Goal: Task Accomplishment & Management: Manage account settings

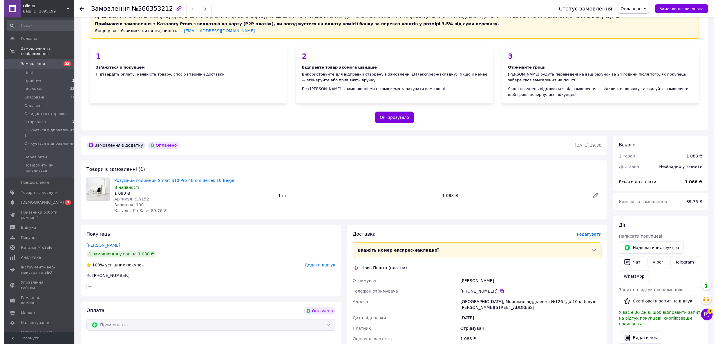
scroll to position [195, 0]
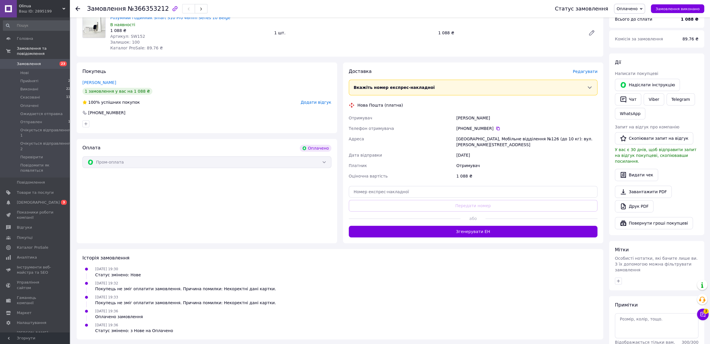
click at [585, 72] on span "Редагувати" at bounding box center [585, 71] width 25 height 5
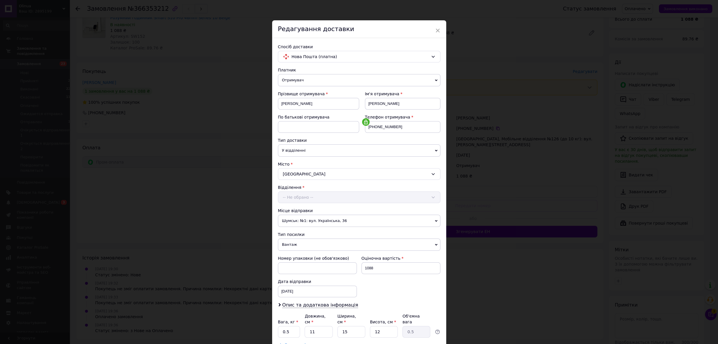
scroll to position [44, 0]
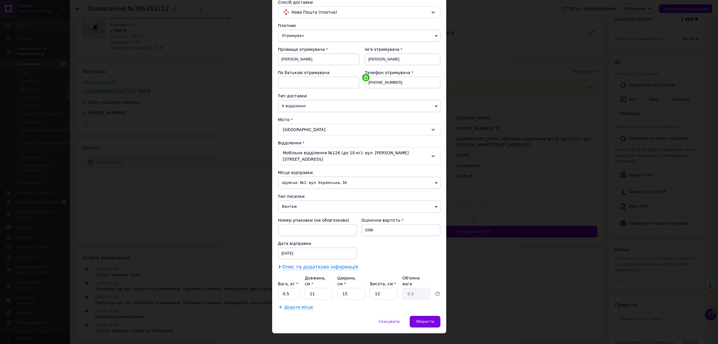
click at [329, 264] on span "Опис та додаткова інформація" at bounding box center [320, 267] width 76 height 6
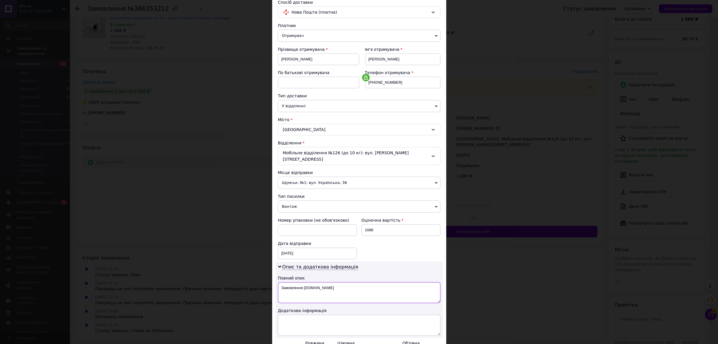
click at [309, 282] on textarea "Замовлення [DOMAIN_NAME]" at bounding box center [359, 292] width 162 height 21
click at [310, 282] on textarea "Замовлення [DOMAIN_NAME]" at bounding box center [359, 292] width 162 height 21
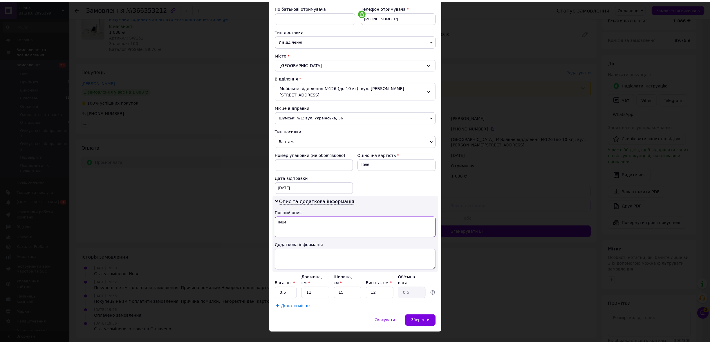
scroll to position [110, 0]
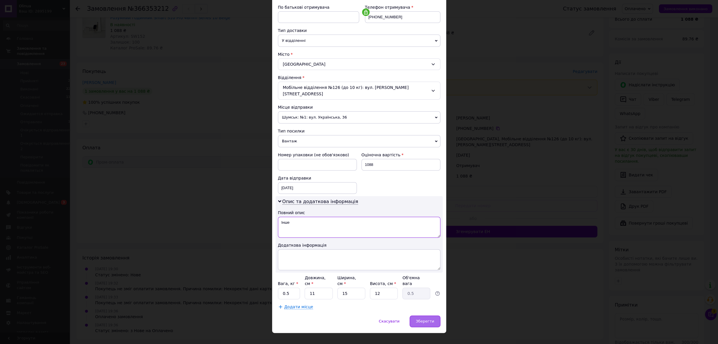
type textarea "Інше"
click at [414, 315] on div "Зберегти" at bounding box center [425, 321] width 30 height 12
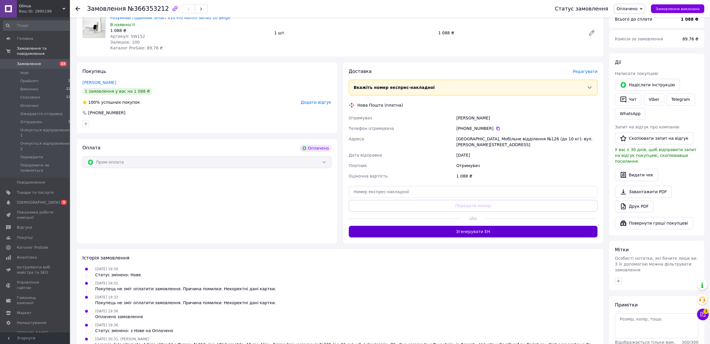
click at [486, 227] on button "Згенерувати ЕН" at bounding box center [473, 231] width 249 height 12
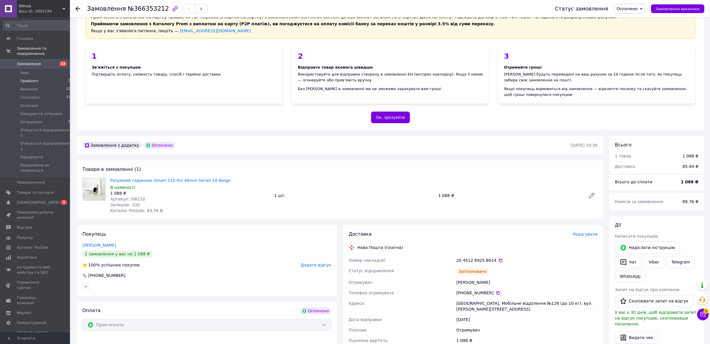
scroll to position [0, 0]
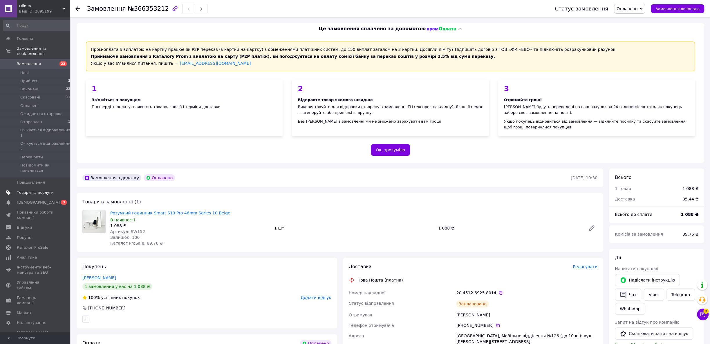
click at [48, 187] on link "Товари та послуги" at bounding box center [39, 192] width 78 height 10
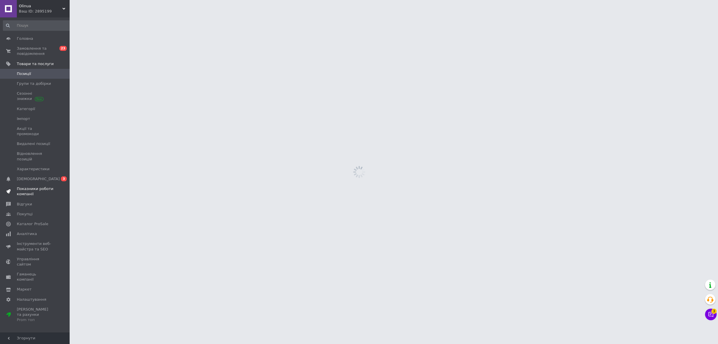
click at [58, 186] on span at bounding box center [62, 191] width 16 height 10
click at [51, 76] on span "[DEMOGRAPHIC_DATA]" at bounding box center [35, 73] width 37 height 5
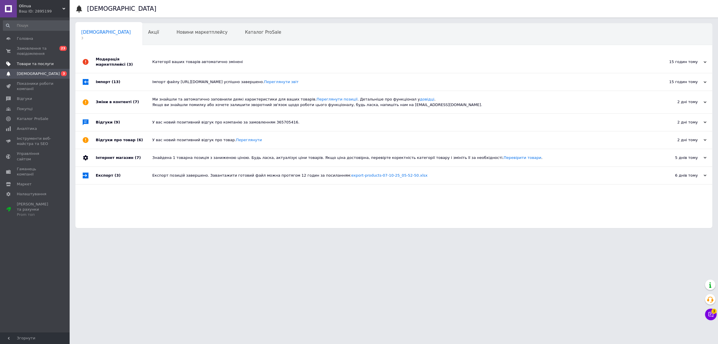
click at [46, 60] on link "Товари та послуги" at bounding box center [39, 64] width 78 height 10
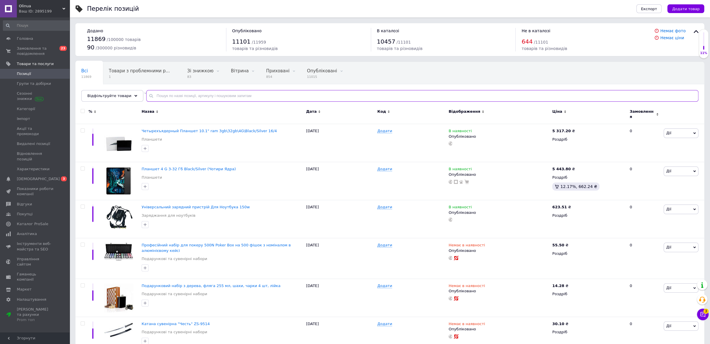
click at [203, 95] on input "text" at bounding box center [422, 96] width 552 height 12
paste input "Smart Watch S10 Pro Max"
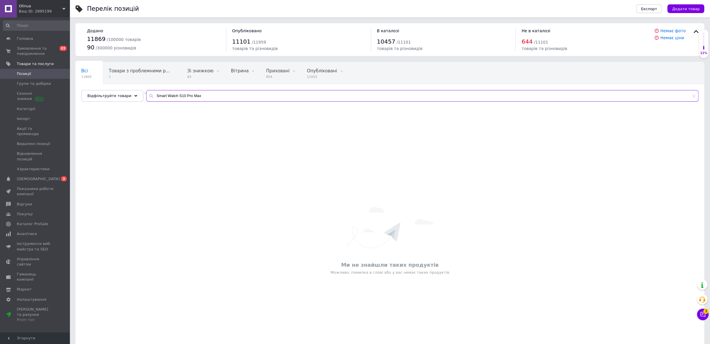
drag, startPoint x: 187, startPoint y: 97, endPoint x: 225, endPoint y: 98, distance: 38.0
click at [225, 98] on input "Smart Watch S10 Pro Max" at bounding box center [422, 96] width 552 height 12
click at [166, 96] on input "Smart Watch S10 Pro" at bounding box center [422, 96] width 552 height 12
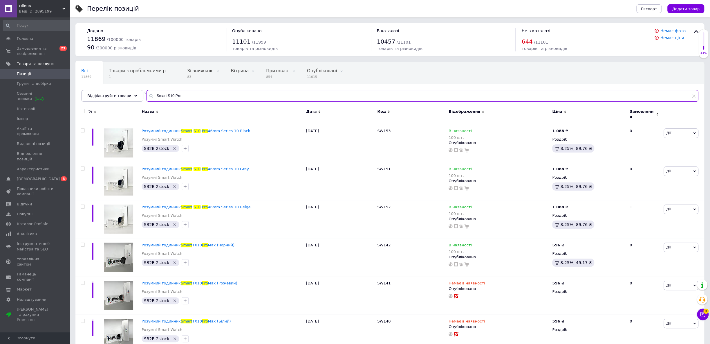
click at [187, 97] on input "Smart S10 Pro" at bounding box center [422, 96] width 552 height 12
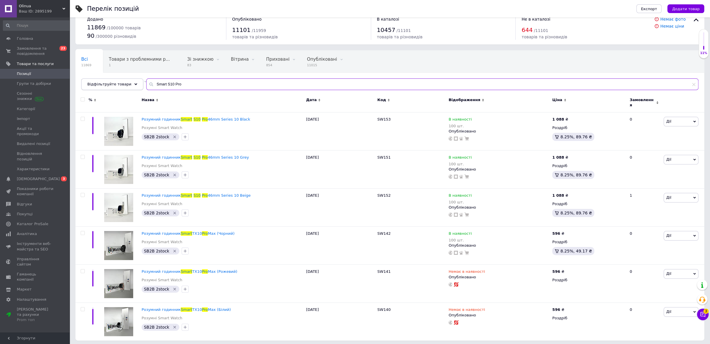
drag, startPoint x: 160, startPoint y: 85, endPoint x: 135, endPoint y: 84, distance: 25.8
click at [146, 85] on input "Smart S10 Pro" at bounding box center [422, 84] width 552 height 12
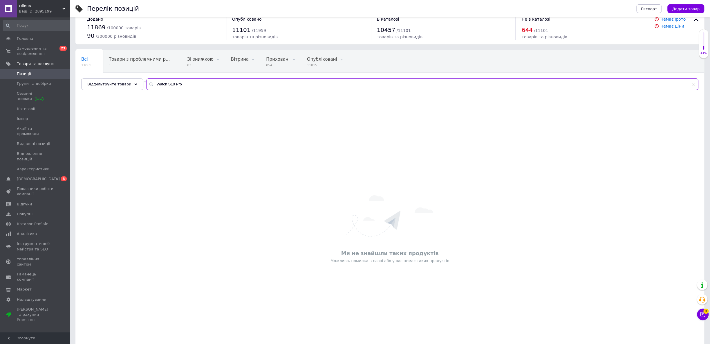
drag, startPoint x: 168, startPoint y: 84, endPoint x: 225, endPoint y: 84, distance: 56.6
click at [225, 84] on input "Watch S10 Pro" at bounding box center [422, 84] width 552 height 12
drag, startPoint x: 160, startPoint y: 88, endPoint x: 117, endPoint y: 87, distance: 42.9
click at [146, 87] on input "Watch S10" at bounding box center [422, 84] width 552 height 12
drag, startPoint x: 157, startPoint y: 84, endPoint x: 166, endPoint y: 84, distance: 8.7
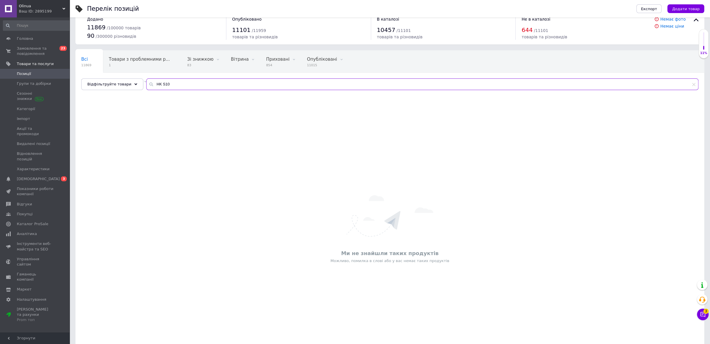
click at [166, 84] on input "HK S10" at bounding box center [422, 84] width 552 height 12
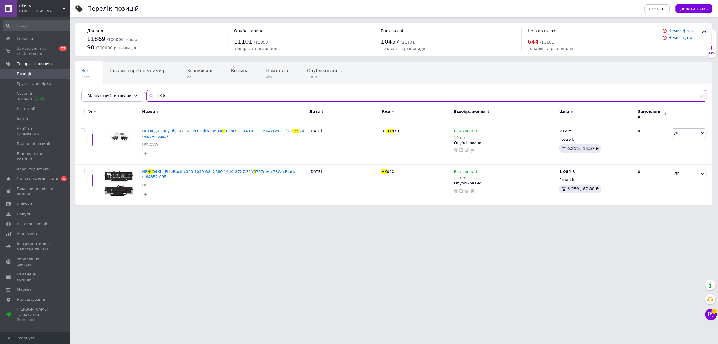
type input "HK 9"
